Goal: Find specific page/section: Find specific page/section

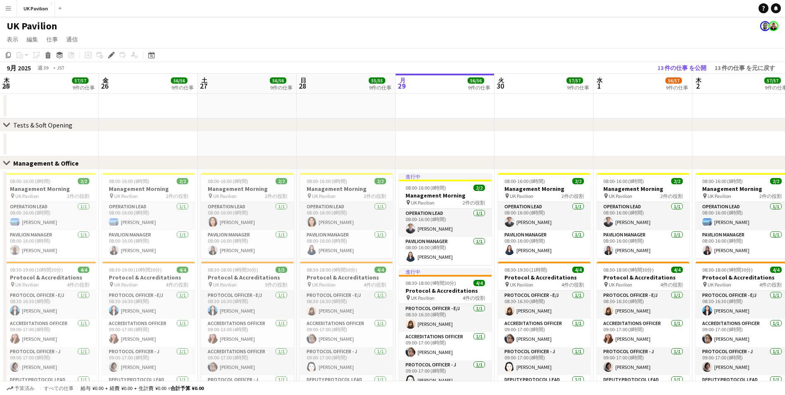
scroll to position [0, 294]
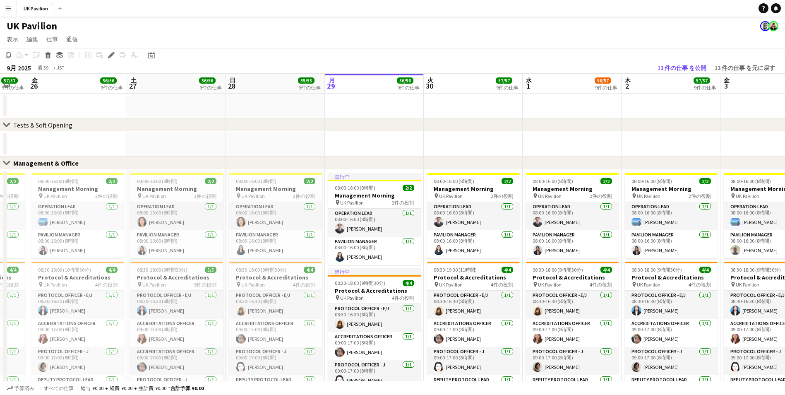
drag, startPoint x: 255, startPoint y: 81, endPoint x: 361, endPoint y: 124, distance: 114.9
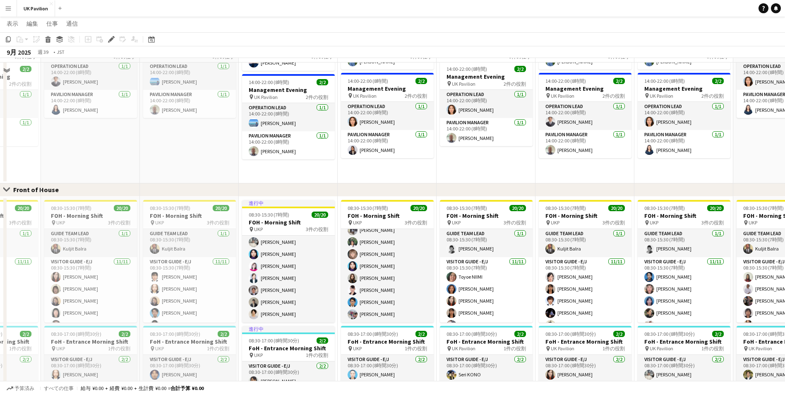
scroll to position [290, 0]
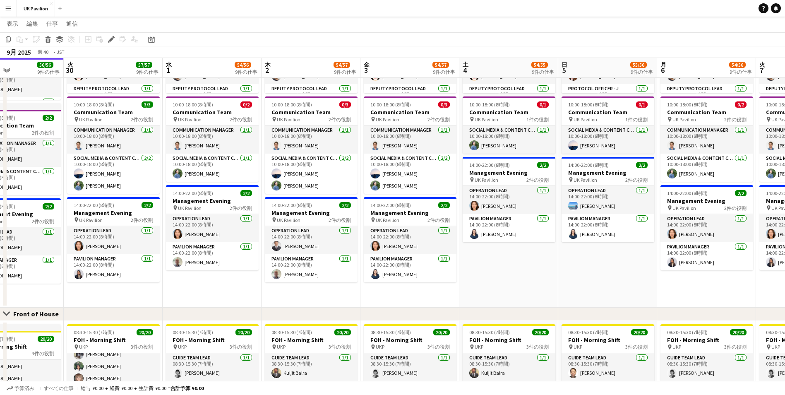
drag, startPoint x: 565, startPoint y: 67, endPoint x: 291, endPoint y: 73, distance: 274.0
click at [291, 73] on app-calendar-viewport "金 26 56/56 9件の仕事 土 27 56/56 9件の仕事 日 28 55/55 9件の仕事 月 29 56/56 9件の仕事 火 30 57/57 …" at bounding box center [392, 289] width 785 height 1094
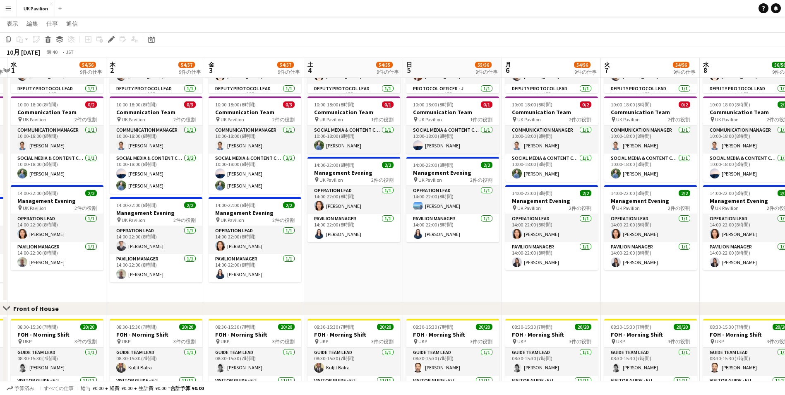
scroll to position [0, 317]
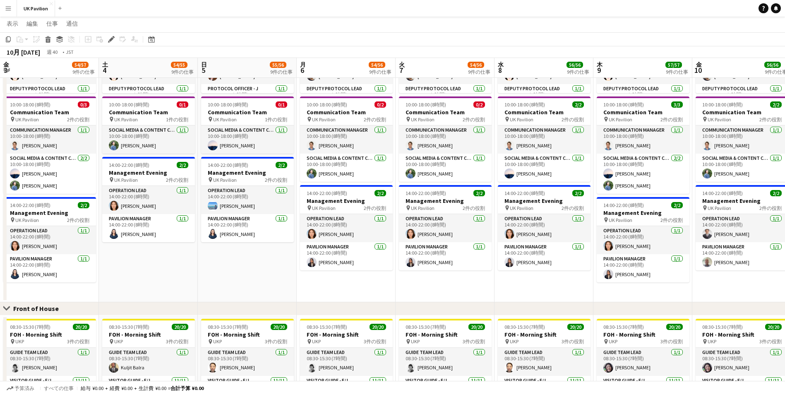
drag, startPoint x: 560, startPoint y: 68, endPoint x: 247, endPoint y: 86, distance: 313.3
click at [247, 86] on app-calendar-viewport "火 30 57/57 9件の仕事 水 1 54/56 9件の仕事 木 2 54/57 9件の仕事 金 3 54/57 9件の仕事 土 4 54/55 9件の仕…" at bounding box center [392, 286] width 785 height 1088
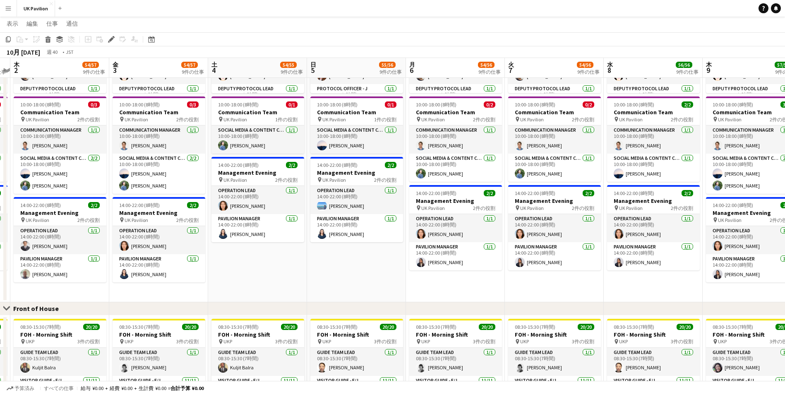
scroll to position [0, 242]
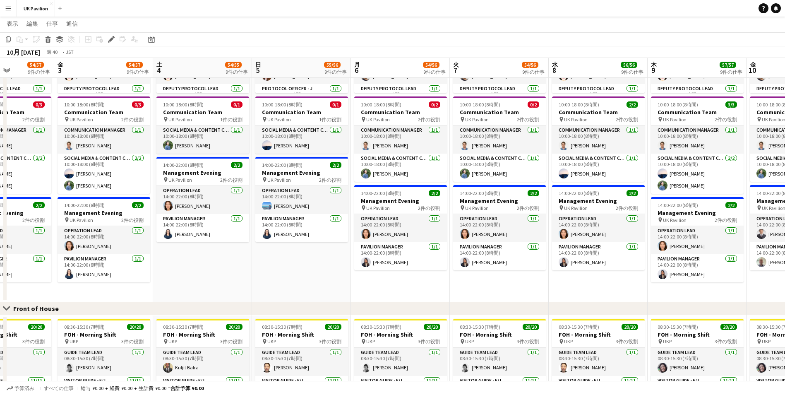
drag, startPoint x: 623, startPoint y: 70, endPoint x: 698, endPoint y: 79, distance: 75.9
click at [698, 79] on app-calendar-viewport "火 30 57/57 9件の仕事 水 1 54/56 9件の仕事 木 2 54/57 9件の仕事 金 3 54/57 9件の仕事 土 4 54/55 9件の仕…" at bounding box center [392, 286] width 785 height 1088
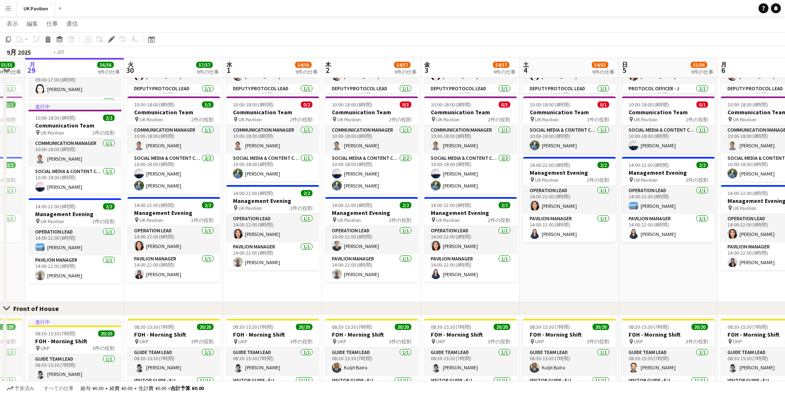
drag, startPoint x: 389, startPoint y: 65, endPoint x: 756, endPoint y: 67, distance: 366.6
click at [756, 67] on app-calendar-viewport "土 27 56/56 9件の仕事 日 28 55/55 9件の仕事 月 29 56/56 9件の仕事 火 30 57/57 9件の仕事 水 1 54/56 9…" at bounding box center [392, 286] width 785 height 1088
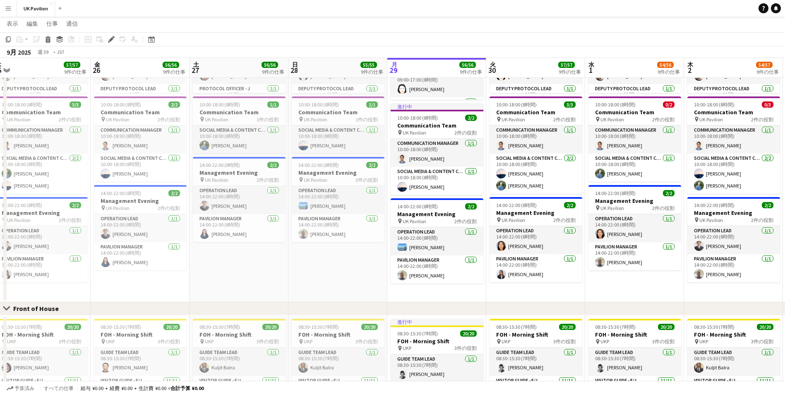
scroll to position [0, 187]
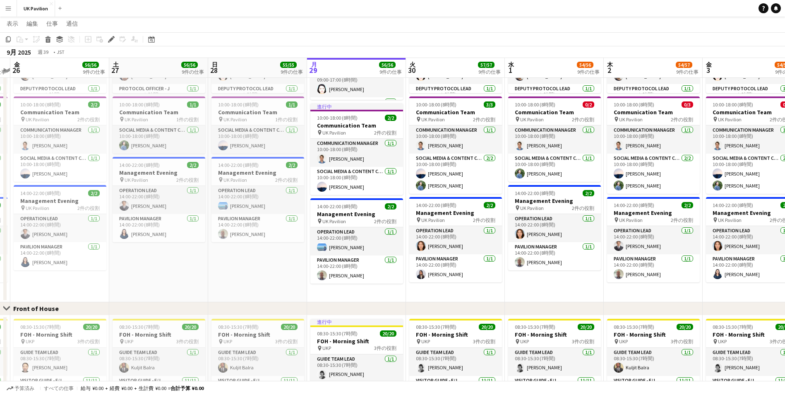
drag, startPoint x: 383, startPoint y: 67, endPoint x: 665, endPoint y: 67, distance: 281.8
click at [665, 67] on app-calendar-viewport "水 24 56/56 9件の仕事 木 25 57/57 9件の仕事 金 26 56/56 9件の仕事 土 27 56/56 9件の仕事 日 28 55/55 …" at bounding box center [392, 286] width 785 height 1088
